Goal: Find specific page/section: Find specific page/section

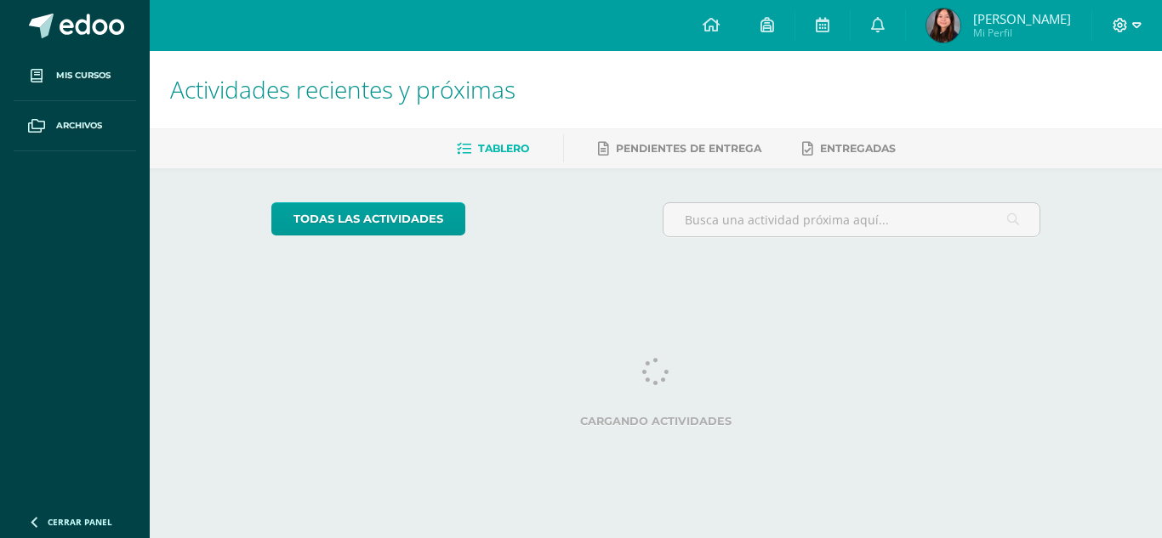
click at [1121, 31] on icon at bounding box center [1119, 25] width 15 height 15
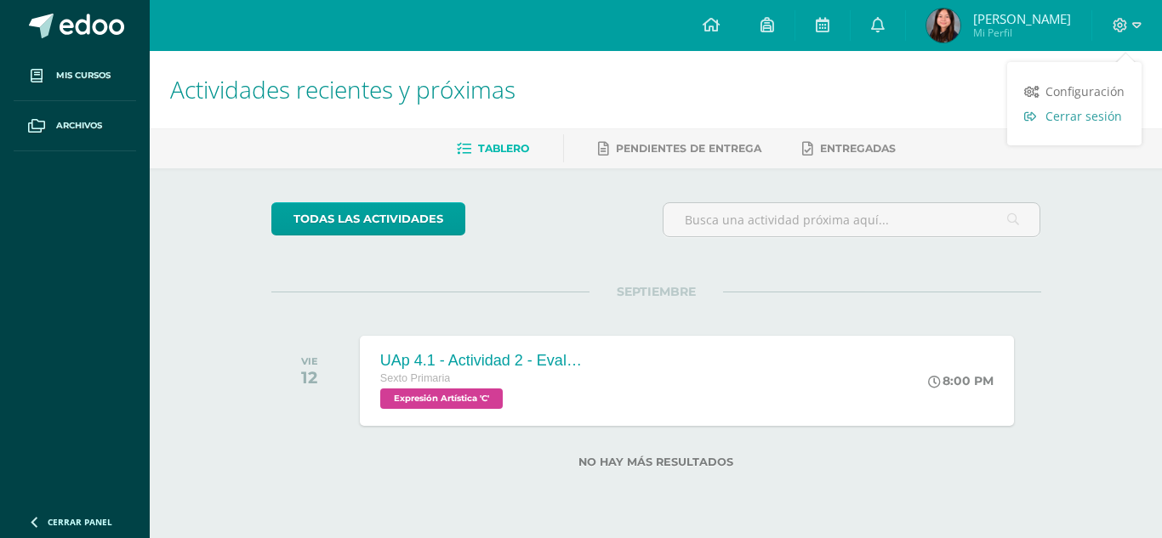
click at [1087, 110] on span "Cerrar sesión" at bounding box center [1083, 116] width 77 height 16
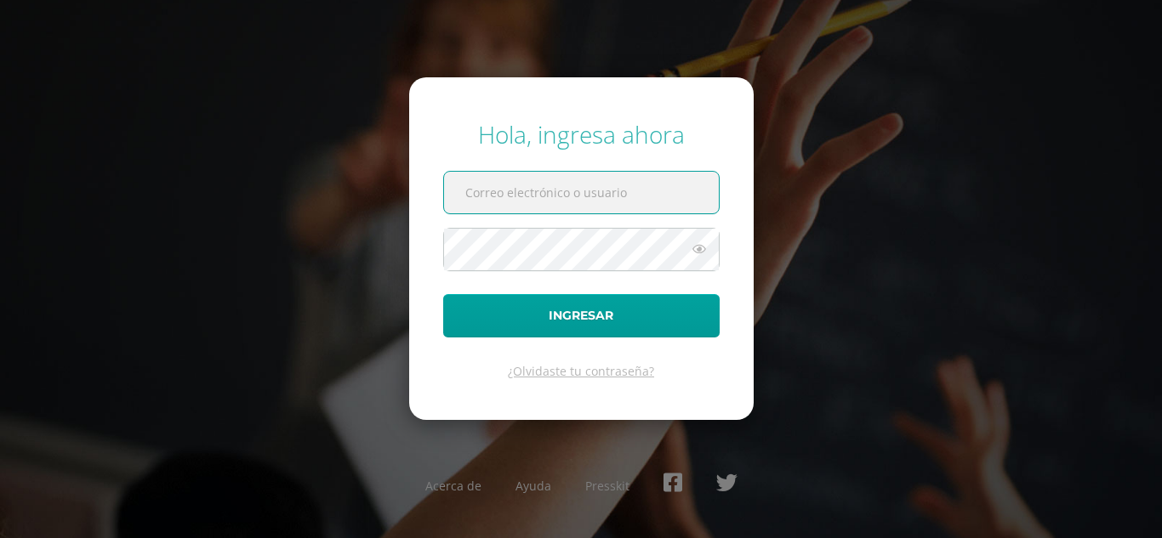
type input "20200106"
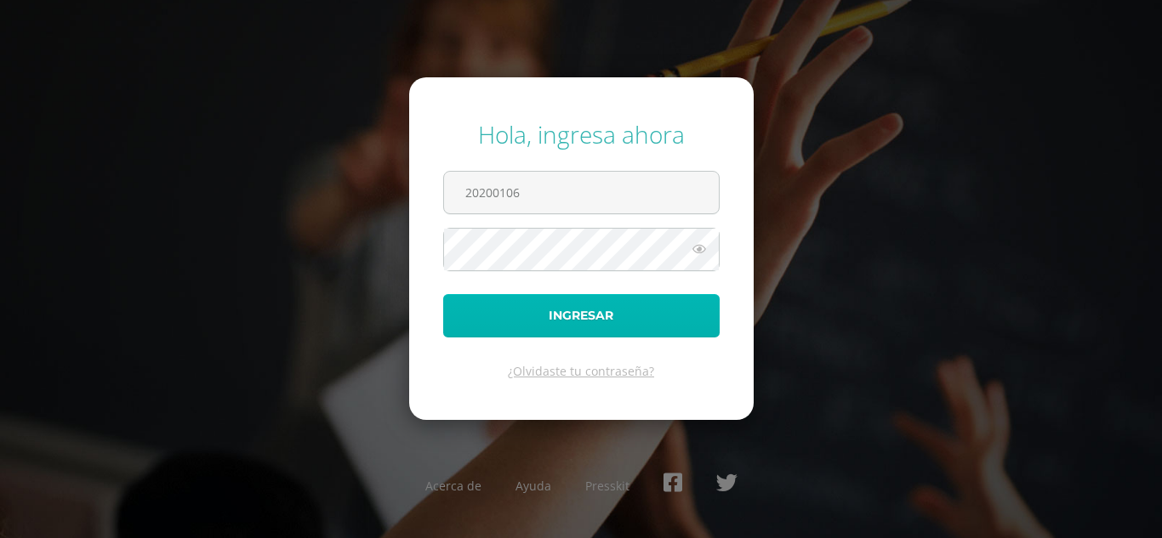
click at [594, 321] on button "Ingresar" at bounding box center [581, 315] width 276 height 43
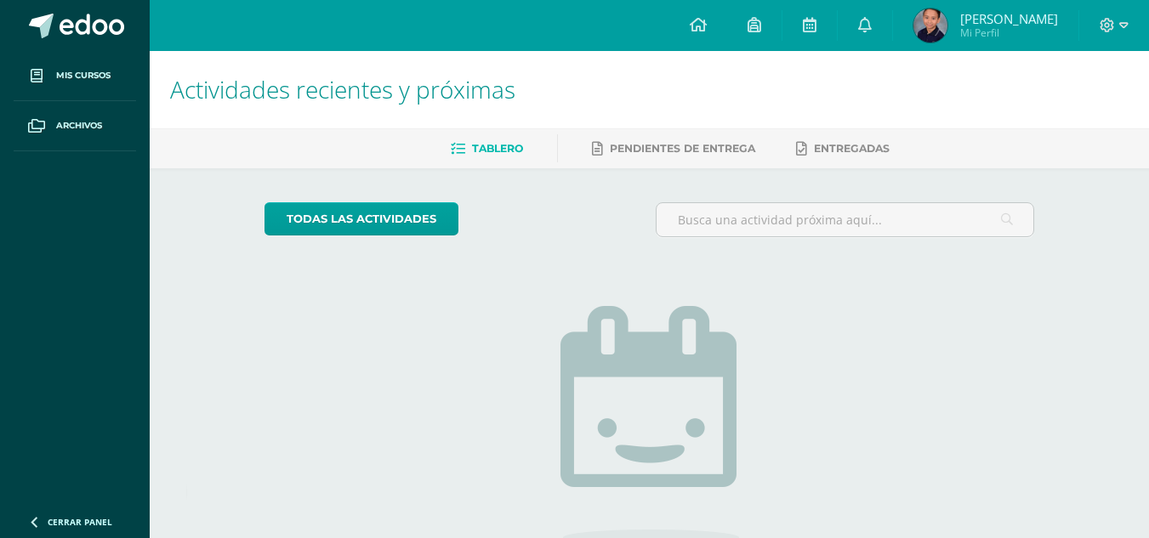
click at [979, 39] on span "Juan Pablo Mi Perfil" at bounding box center [985, 26] width 151 height 34
click at [947, 36] on img at bounding box center [930, 26] width 34 height 34
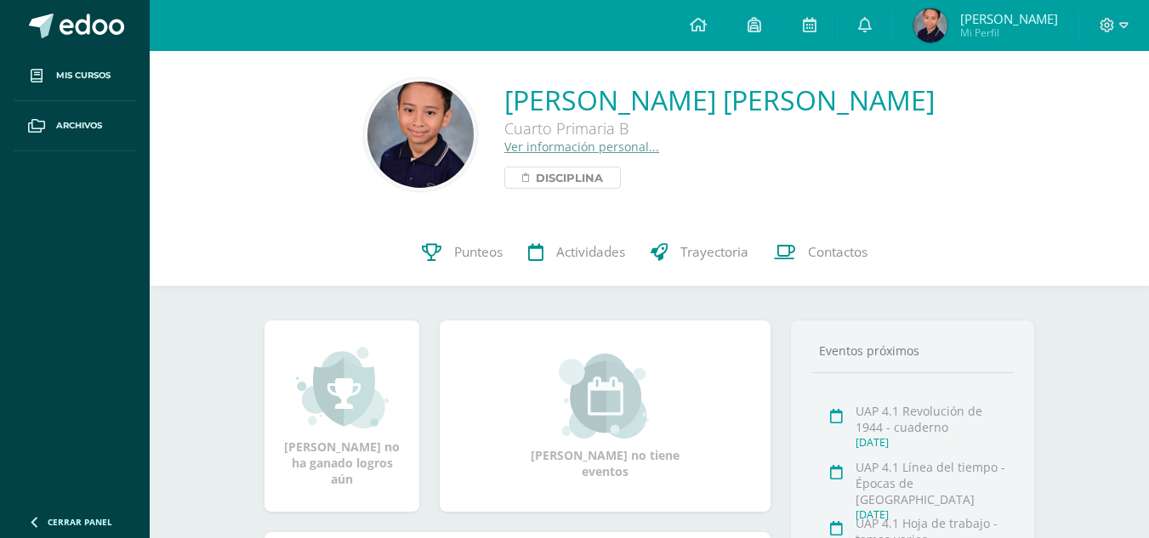
click at [603, 180] on span "Disciplina" at bounding box center [569, 178] width 67 height 20
